Goal: Book appointment/travel/reservation

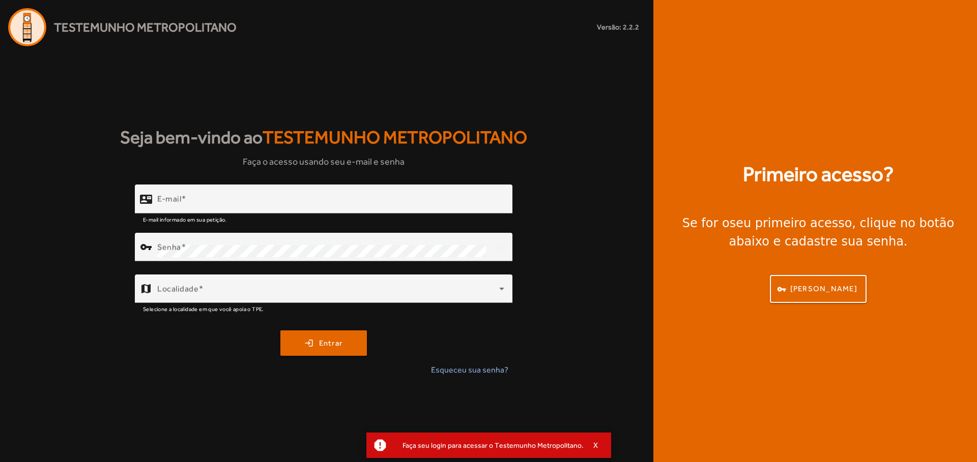
click at [505, 109] on div "Seja bem-vindo ao Testemunho Metropolitano Faça o acesso usando seu e-mail e se…" at bounding box center [323, 254] width 647 height 416
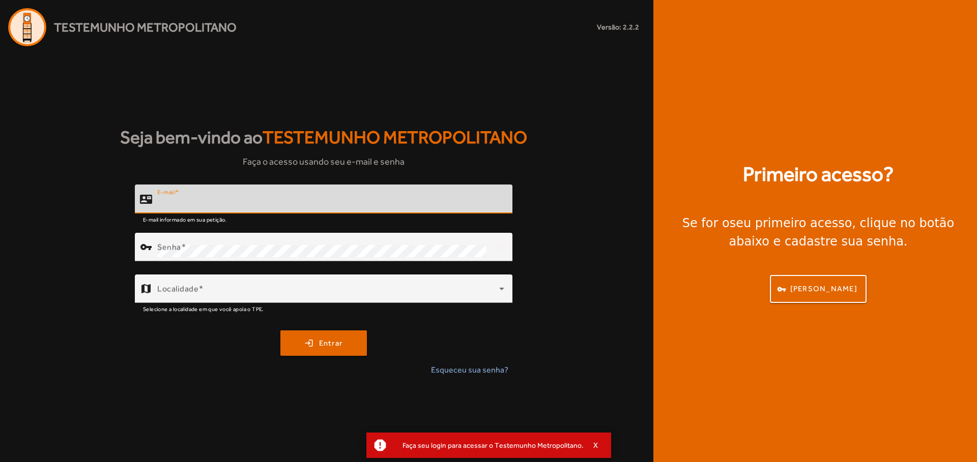
click at [324, 209] on input "E-mail" at bounding box center [330, 203] width 347 height 12
paste input "**********"
type input "**********"
click at [287, 237] on div "Senha" at bounding box center [321, 247] width 329 height 28
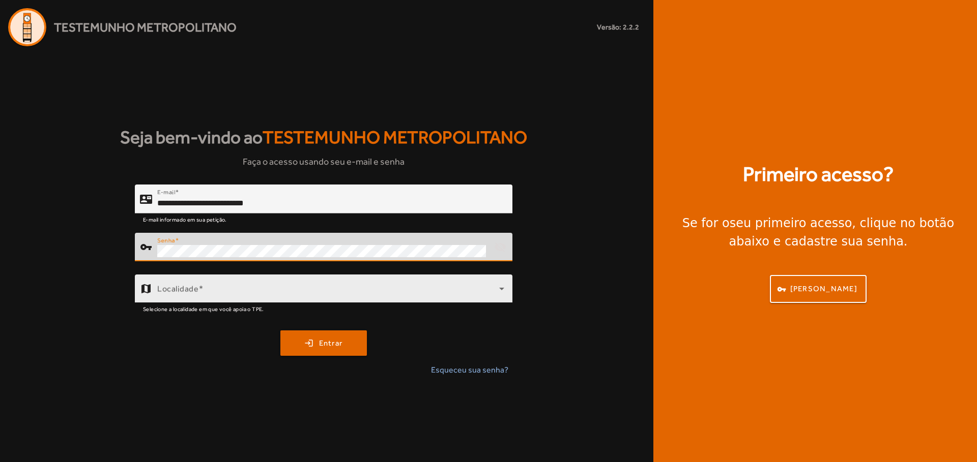
click at [362, 290] on span at bounding box center [328, 293] width 342 height 12
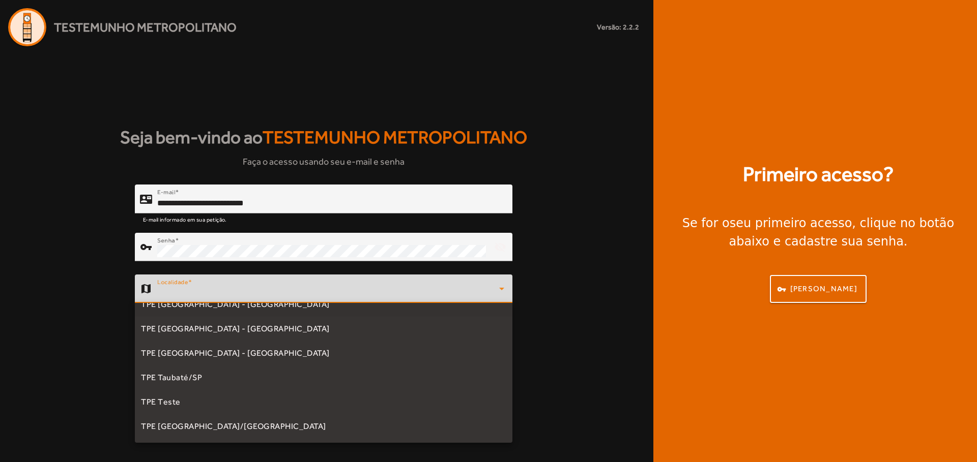
click at [262, 313] on mat-option "TPE [GEOGRAPHIC_DATA] - [GEOGRAPHIC_DATA]" at bounding box center [324, 305] width 378 height 24
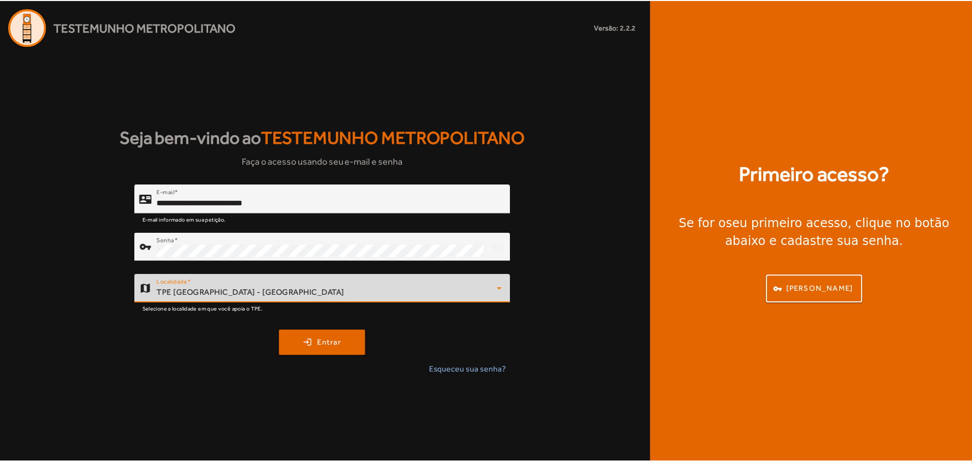
scroll to position [297, 0]
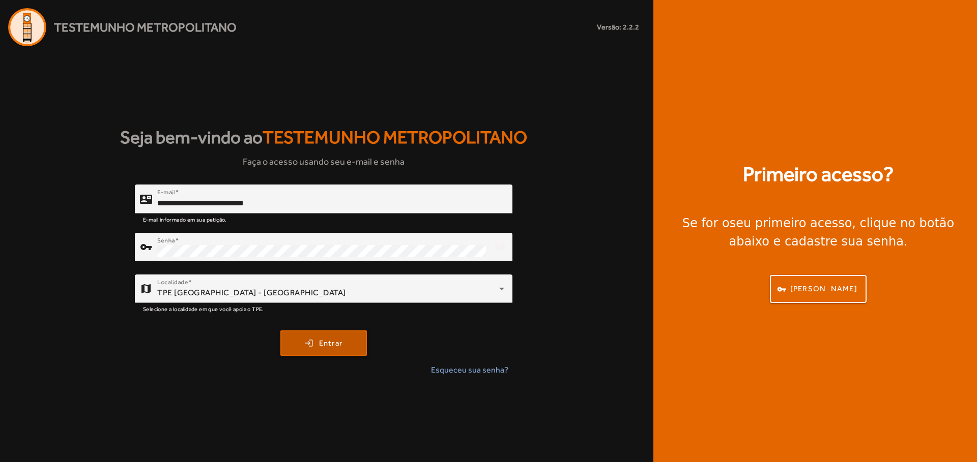
click at [330, 355] on button "login Entrar" at bounding box center [323, 343] width 86 height 25
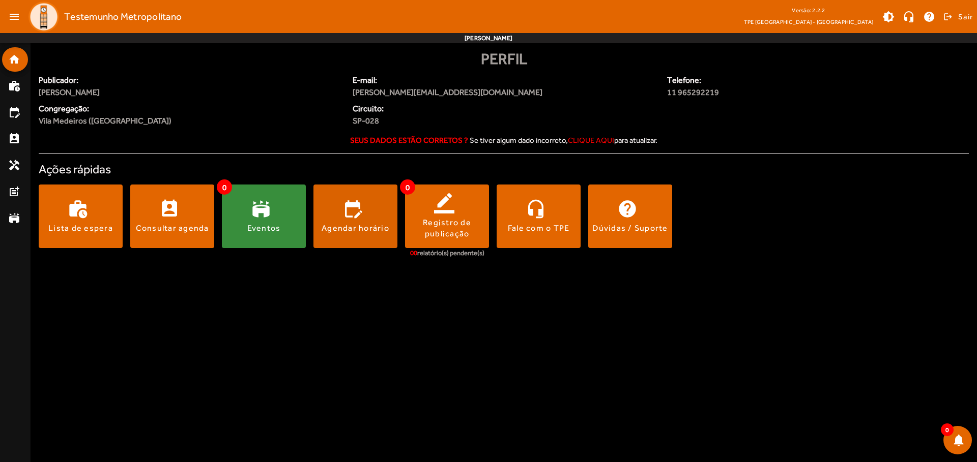
click at [355, 216] on span at bounding box center [355, 217] width 84 height 24
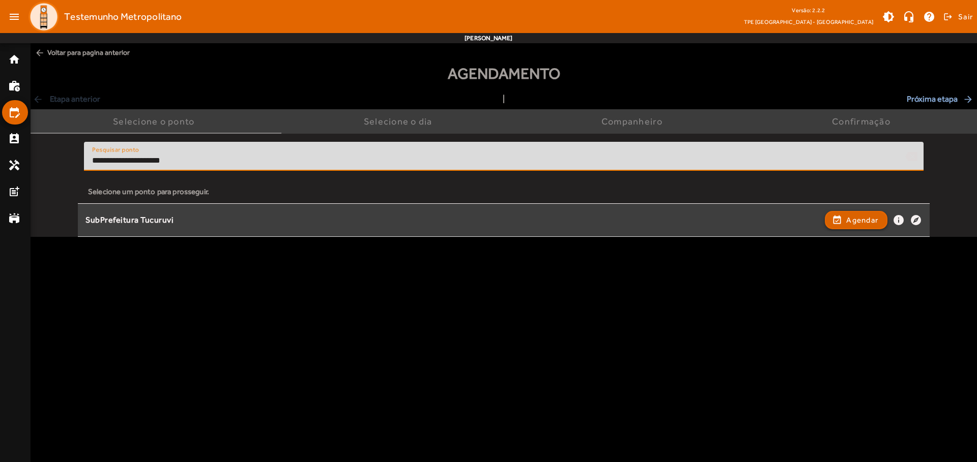
type input "**********"
click at [856, 220] on span "Agendar" at bounding box center [862, 220] width 32 height 12
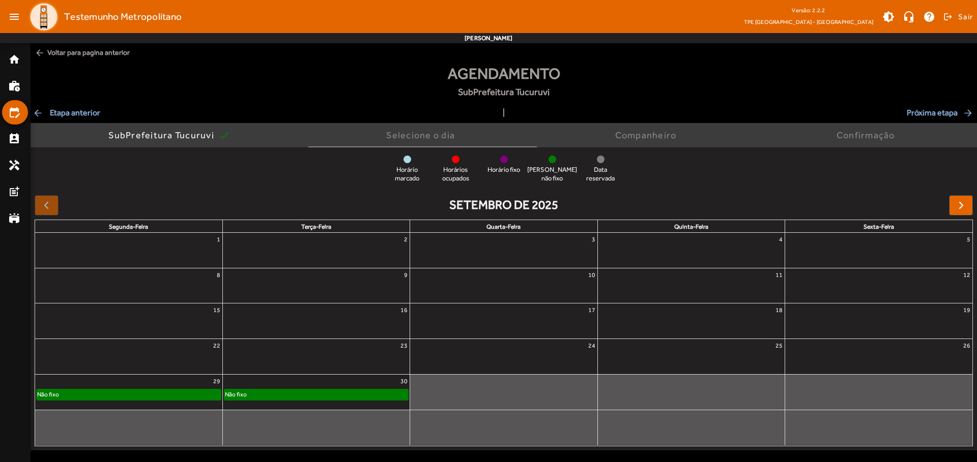
click at [316, 392] on div "Não fixo" at bounding box center [316, 395] width 184 height 10
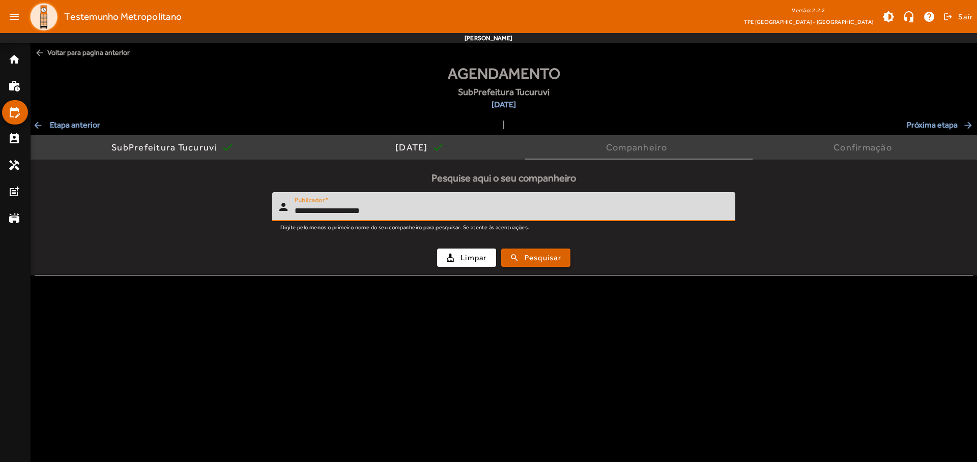
type input "**********"
click at [536, 257] on span "Pesquisar" at bounding box center [543, 258] width 37 height 12
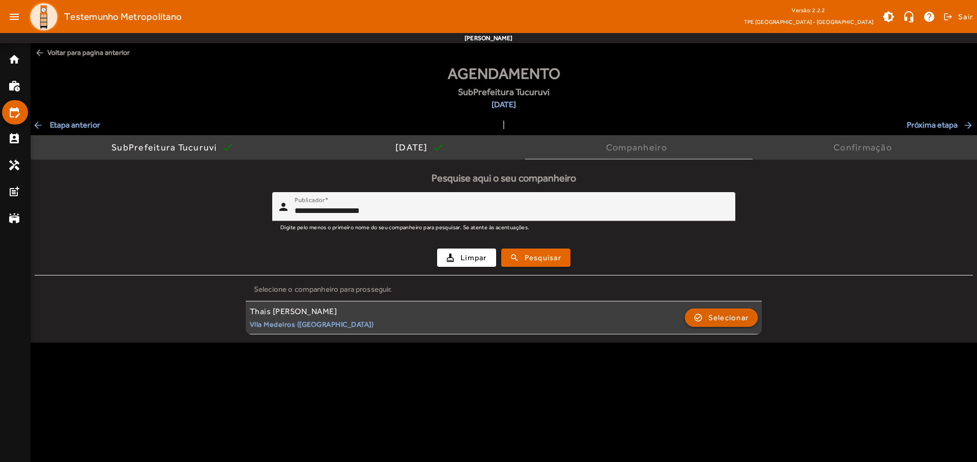
click at [720, 317] on span "Selecionar" at bounding box center [728, 318] width 41 height 12
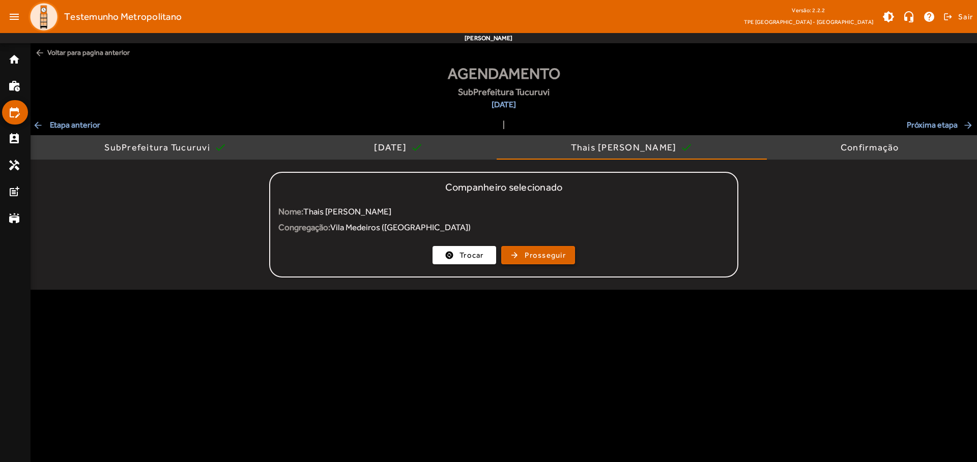
click at [538, 255] on span "Prosseguir" at bounding box center [545, 256] width 41 height 12
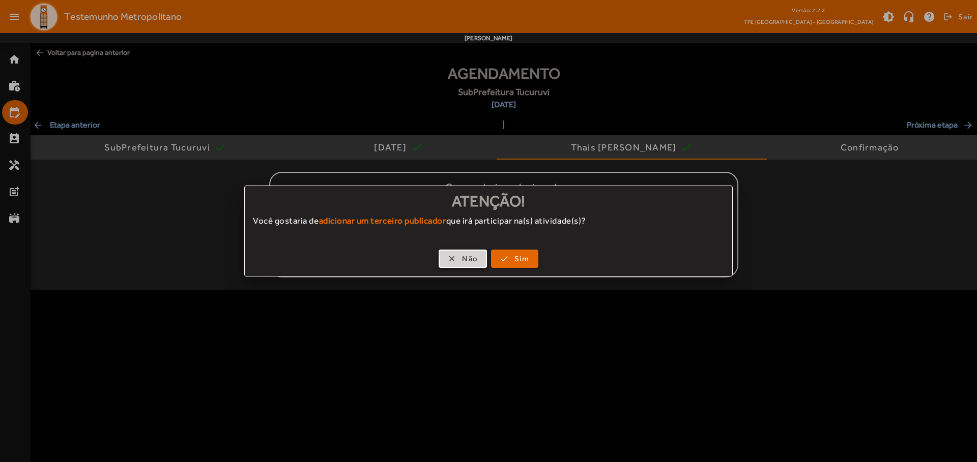
click at [462, 259] on span "Não" at bounding box center [470, 259] width 16 height 12
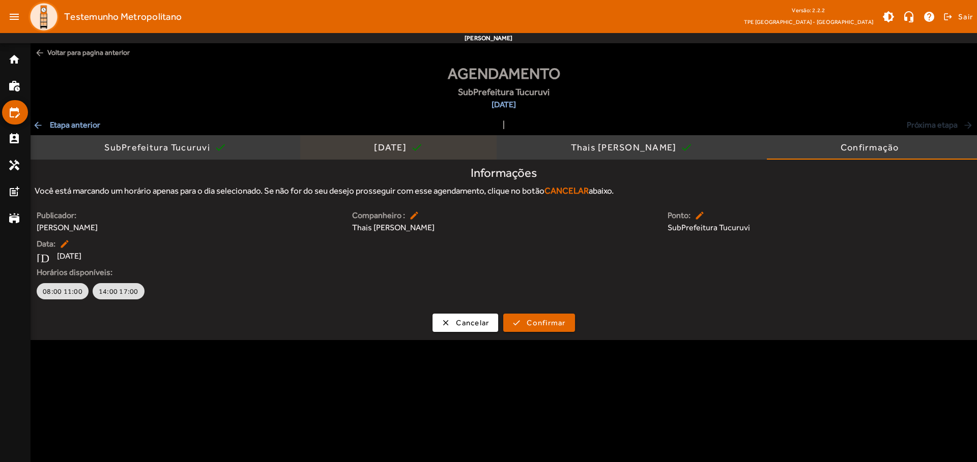
click at [390, 148] on div "[DATE]" at bounding box center [392, 147] width 37 height 10
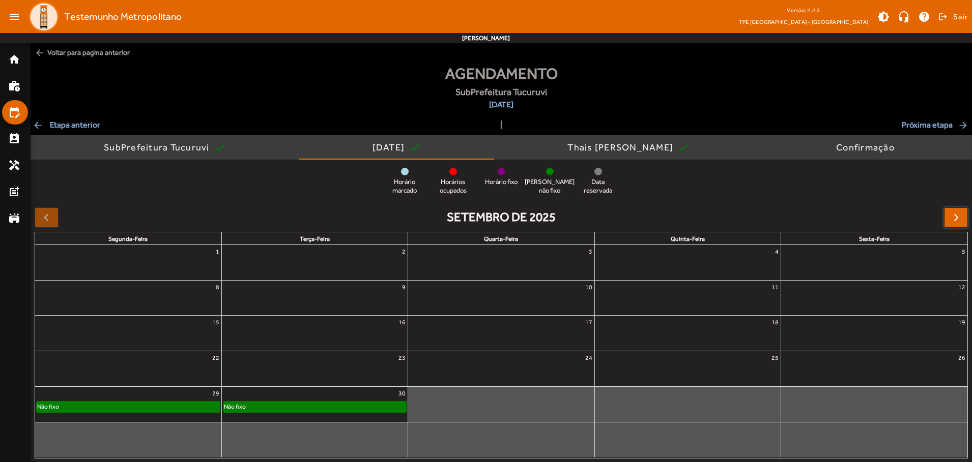
click at [955, 217] on span "button" at bounding box center [956, 218] width 12 height 12
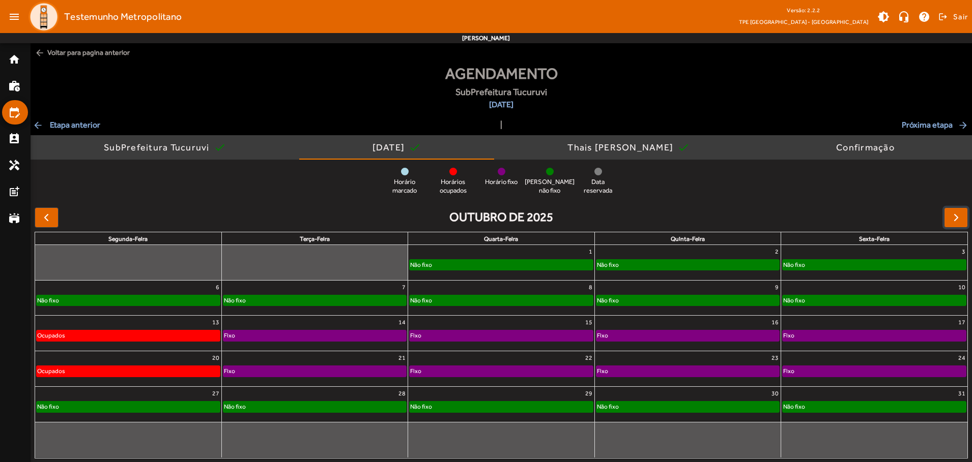
click at [501, 263] on div "Não fixo" at bounding box center [501, 265] width 183 height 10
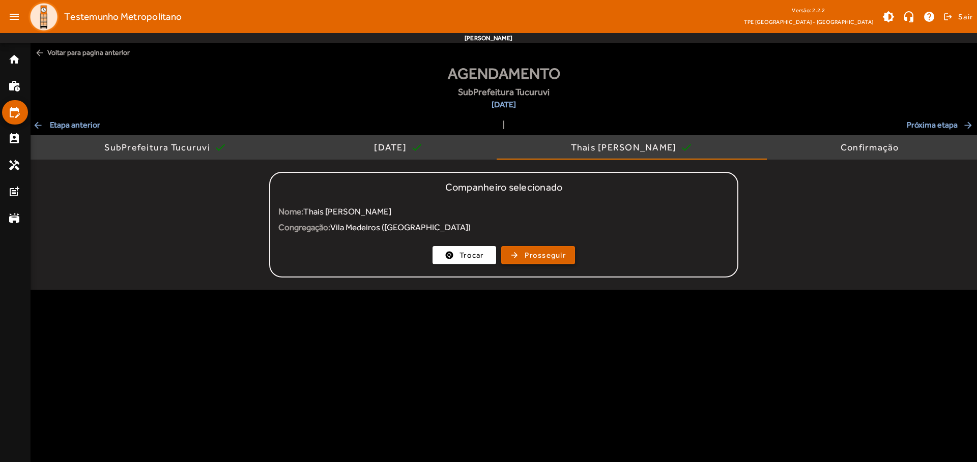
click at [538, 255] on span "Prosseguir" at bounding box center [545, 256] width 41 height 12
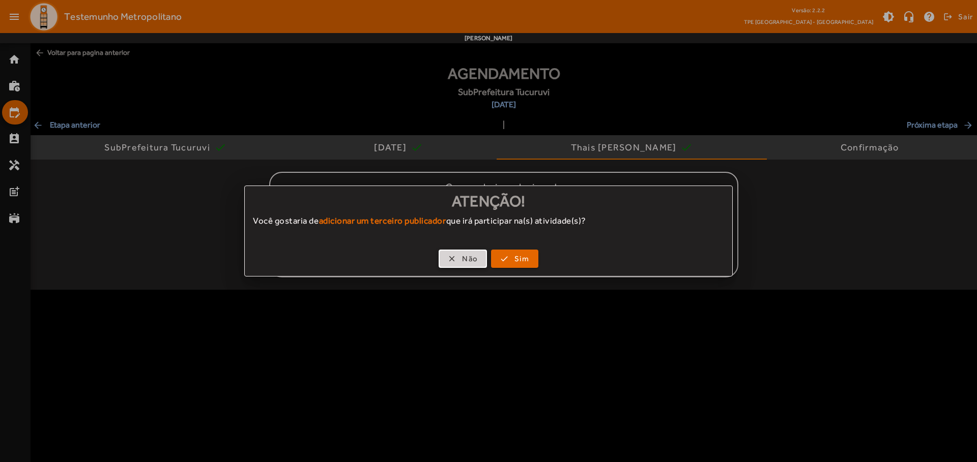
click at [462, 259] on span "Não" at bounding box center [470, 259] width 16 height 12
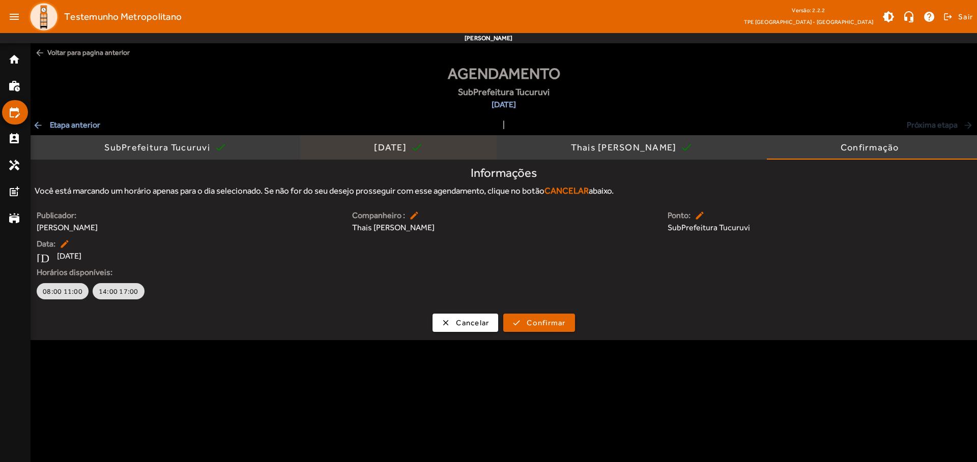
click at [390, 148] on div "[DATE]" at bounding box center [392, 147] width 37 height 10
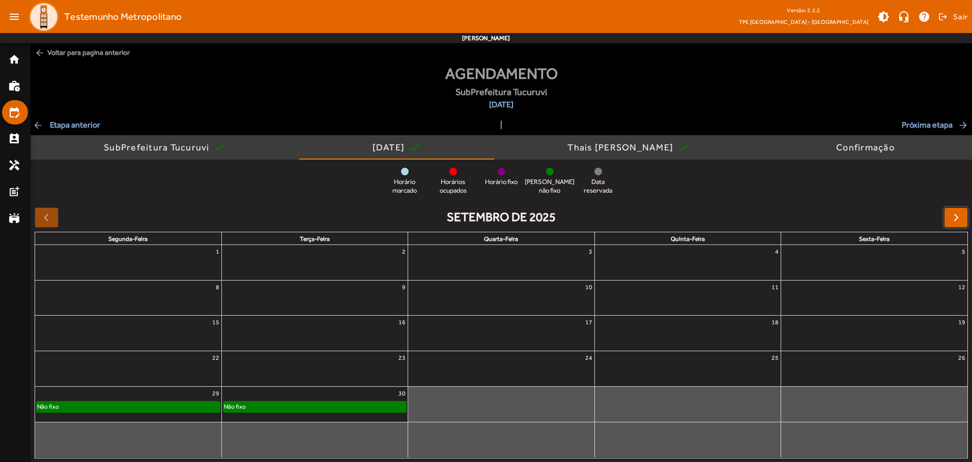
click at [955, 217] on span "button" at bounding box center [956, 218] width 12 height 12
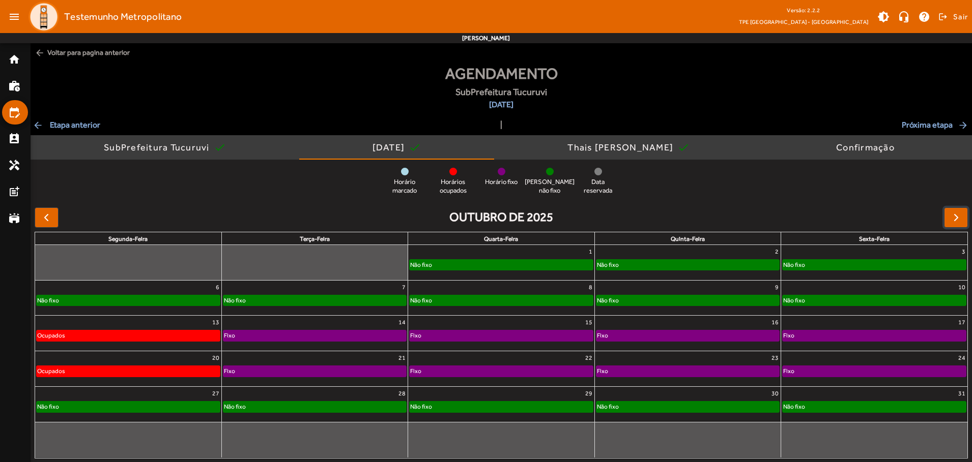
click at [687, 263] on div "Não fixo" at bounding box center [687, 265] width 183 height 10
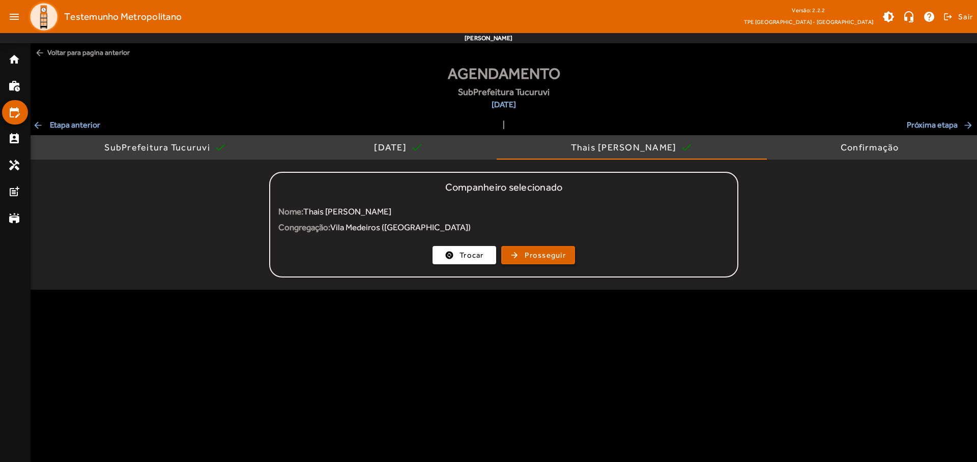
click at [538, 255] on span "Prosseguir" at bounding box center [545, 256] width 41 height 12
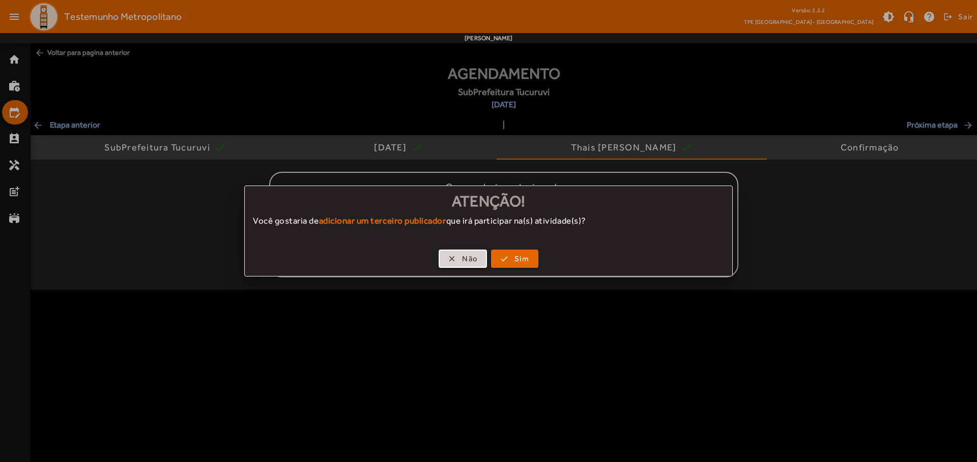
click at [462, 259] on span "Não" at bounding box center [470, 259] width 16 height 12
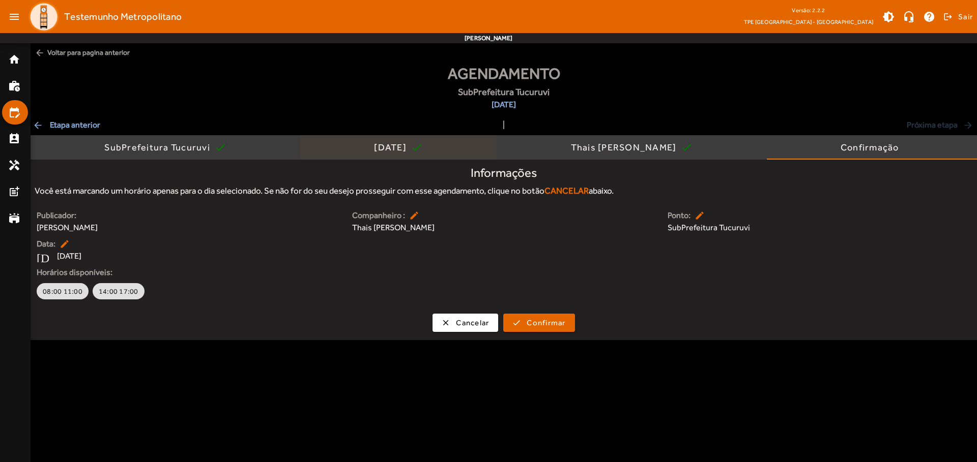
click at [390, 148] on div "[DATE]" at bounding box center [392, 147] width 37 height 10
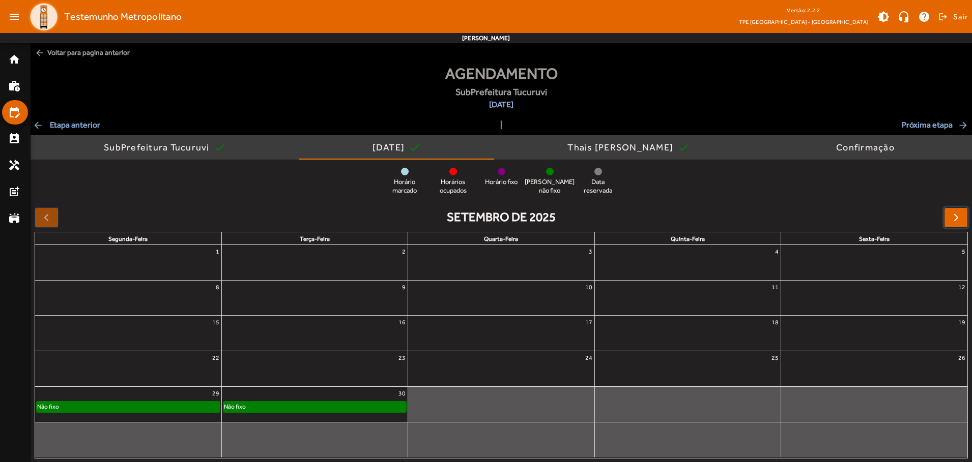
click at [955, 217] on span "button" at bounding box center [956, 218] width 12 height 12
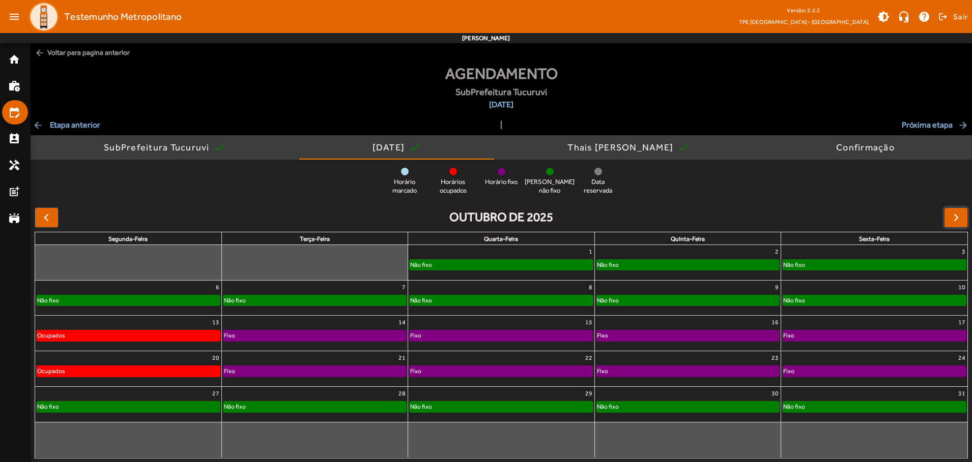
click at [874, 263] on div "Não fixo" at bounding box center [874, 265] width 183 height 10
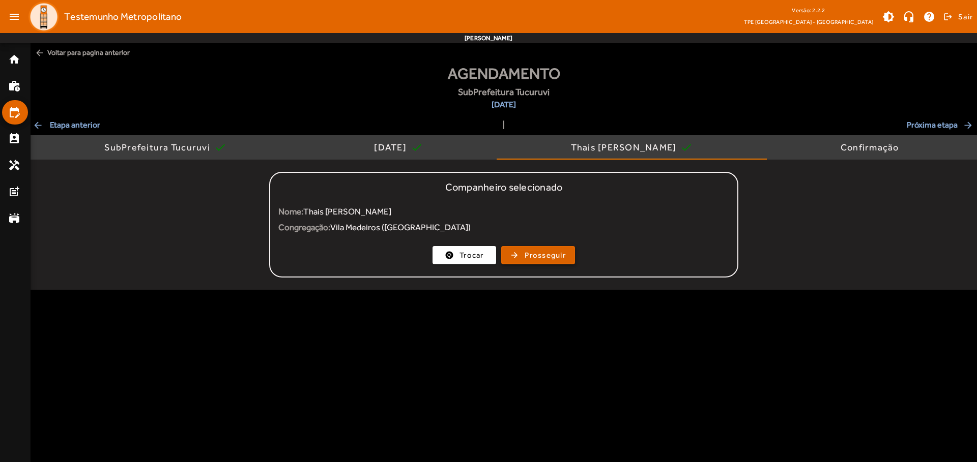
click at [538, 255] on span "Prosseguir" at bounding box center [545, 256] width 41 height 12
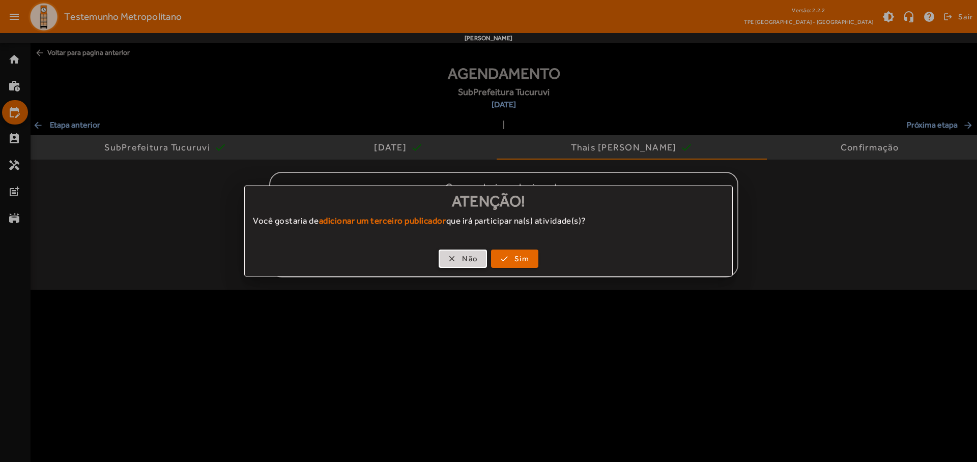
click at [462, 259] on span "Não" at bounding box center [470, 259] width 16 height 12
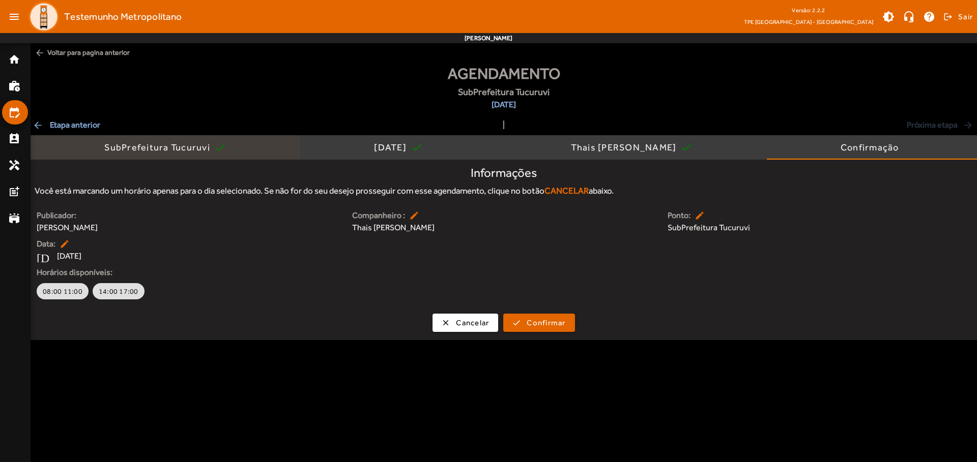
click at [158, 148] on div "SubPrefeitura Tucuruvi" at bounding box center [159, 147] width 110 height 10
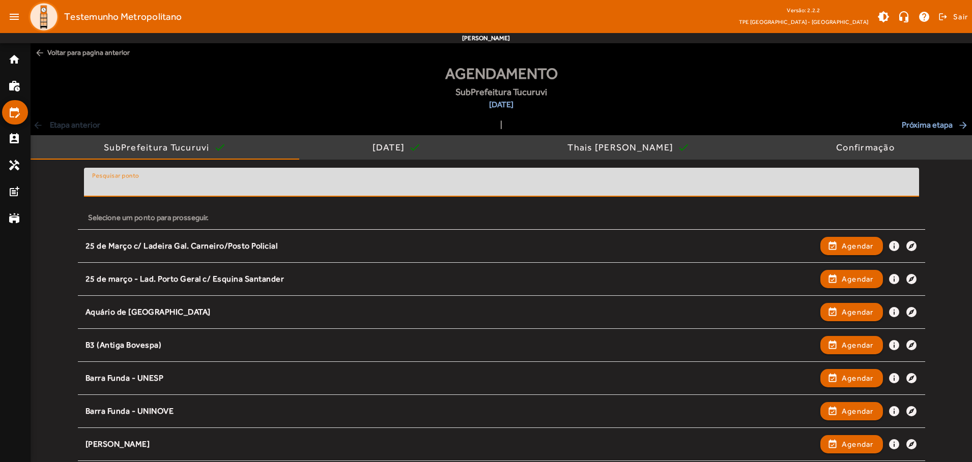
click at [285, 181] on input "Pesquisar ponto" at bounding box center [501, 187] width 819 height 12
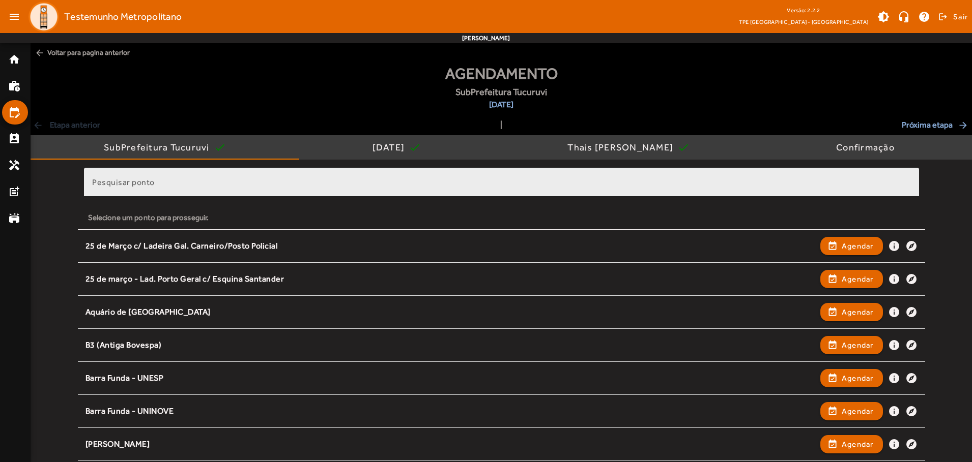
click at [306, 174] on div "Pesquisar ponto" at bounding box center [501, 182] width 819 height 29
click at [298, 176] on div "Pesquisar ponto" at bounding box center [501, 182] width 819 height 29
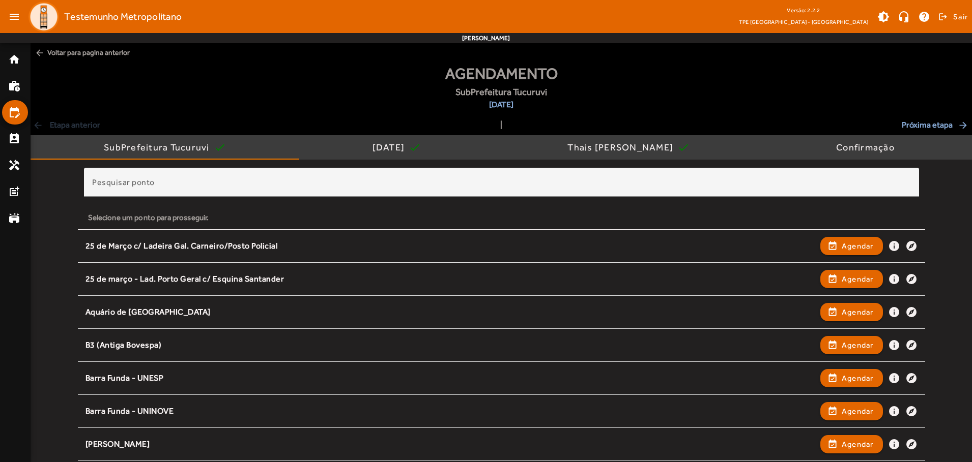
click at [363, 94] on div "Agendamento SubPrefeitura Tucuruvi [DATE]" at bounding box center [501, 90] width 941 height 57
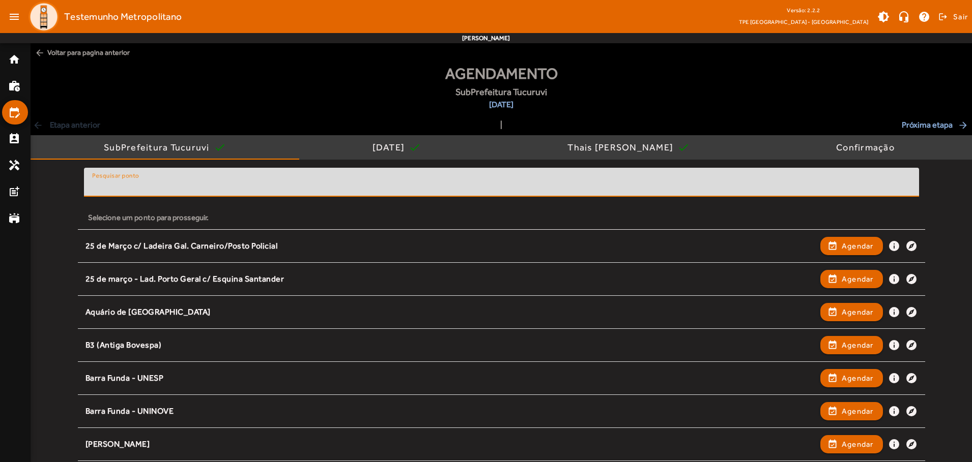
drag, startPoint x: 193, startPoint y: 185, endPoint x: 169, endPoint y: 183, distance: 24.0
click at [169, 183] on input "Pesquisar ponto" at bounding box center [501, 187] width 819 height 12
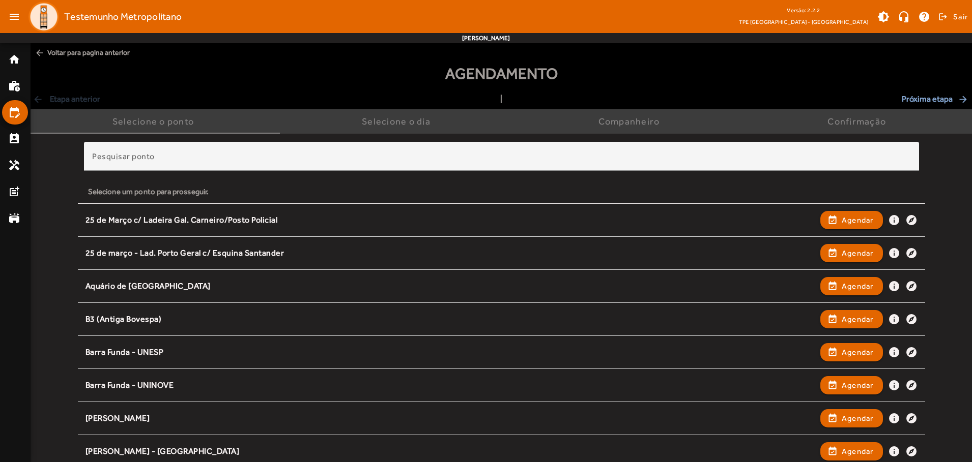
click at [255, 88] on div "Agendamento" at bounding box center [501, 77] width 941 height 31
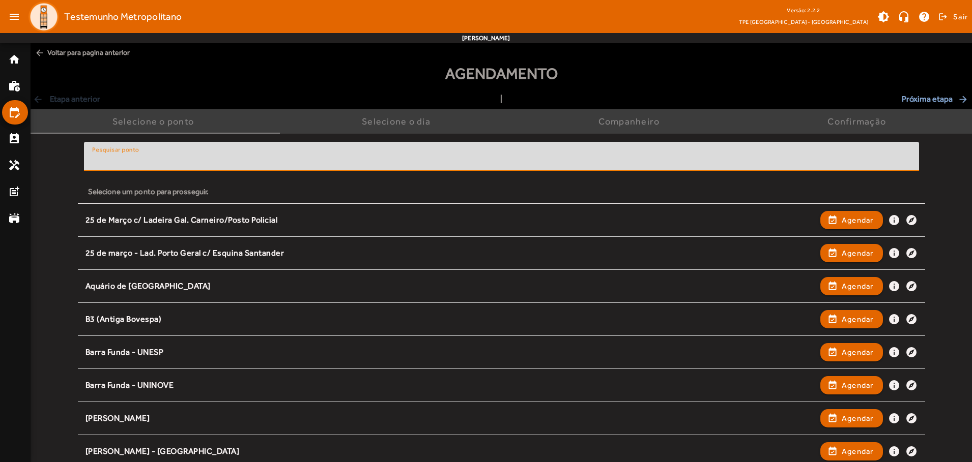
click at [275, 161] on input "Pesquisar ponto" at bounding box center [501, 161] width 819 height 12
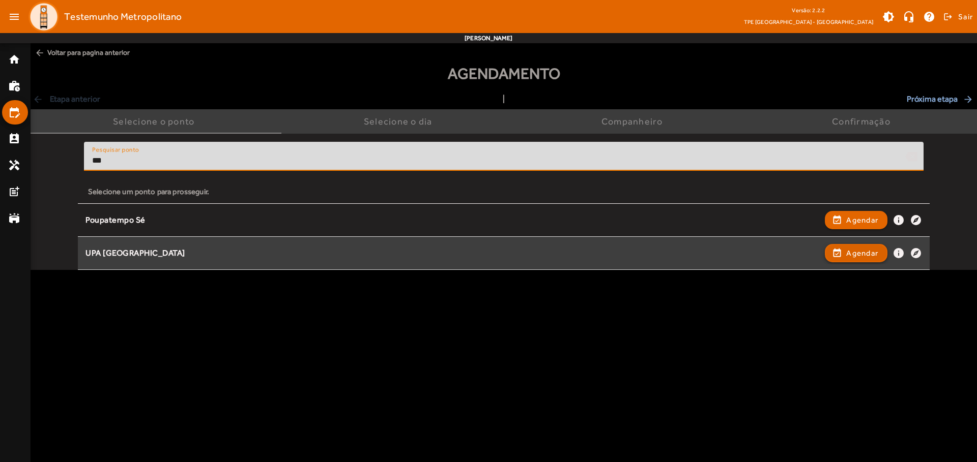
type input "***"
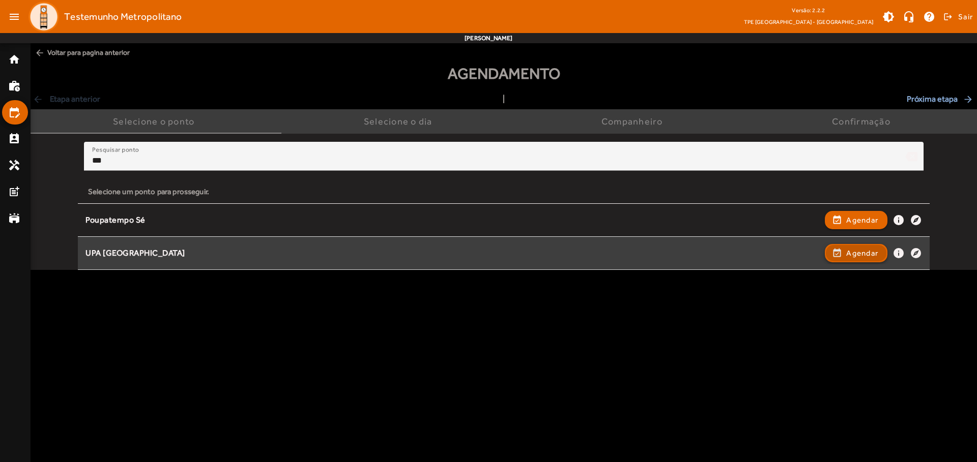
click at [849, 253] on span "Agendar" at bounding box center [862, 253] width 32 height 12
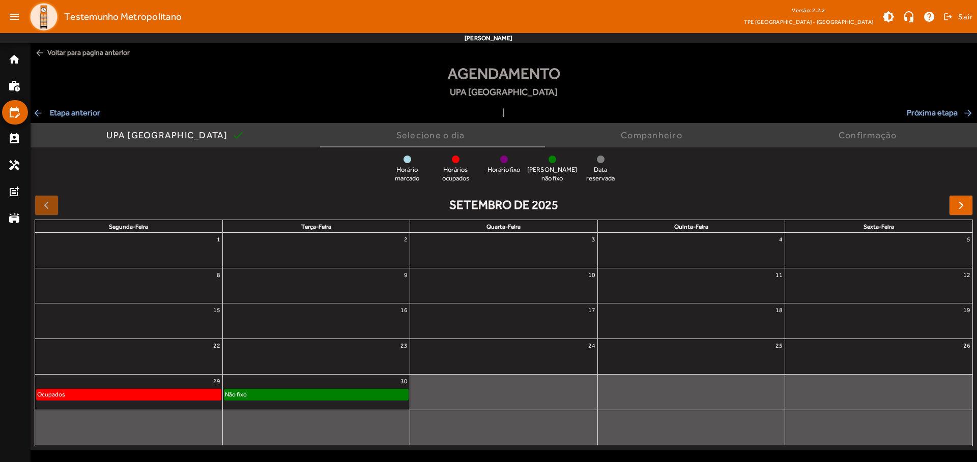
click at [274, 391] on div "Não fixo" at bounding box center [316, 395] width 184 height 10
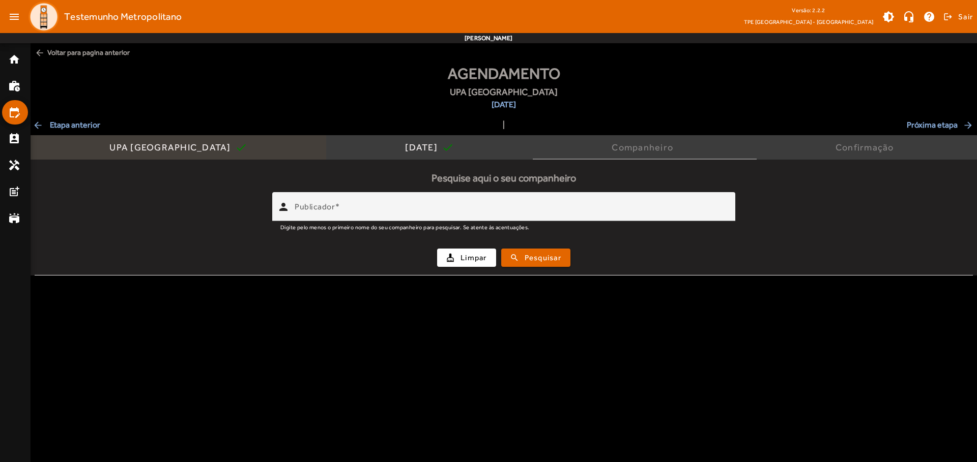
click at [161, 152] on div "UPA [GEOGRAPHIC_DATA]" at bounding box center [171, 147] width 125 height 10
